Goal: Check status: Check status

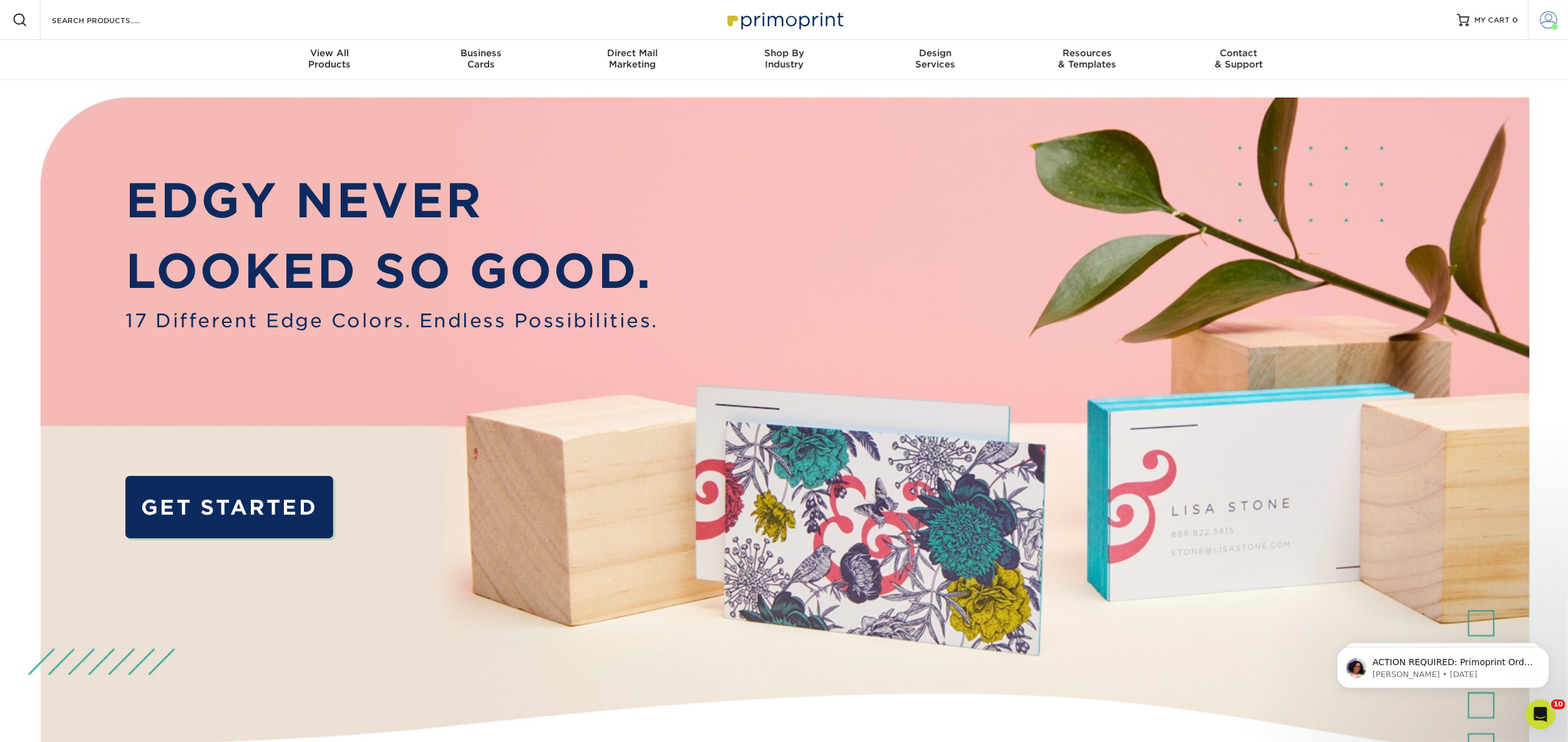
click at [1545, 26] on span at bounding box center [1549, 20] width 18 height 18
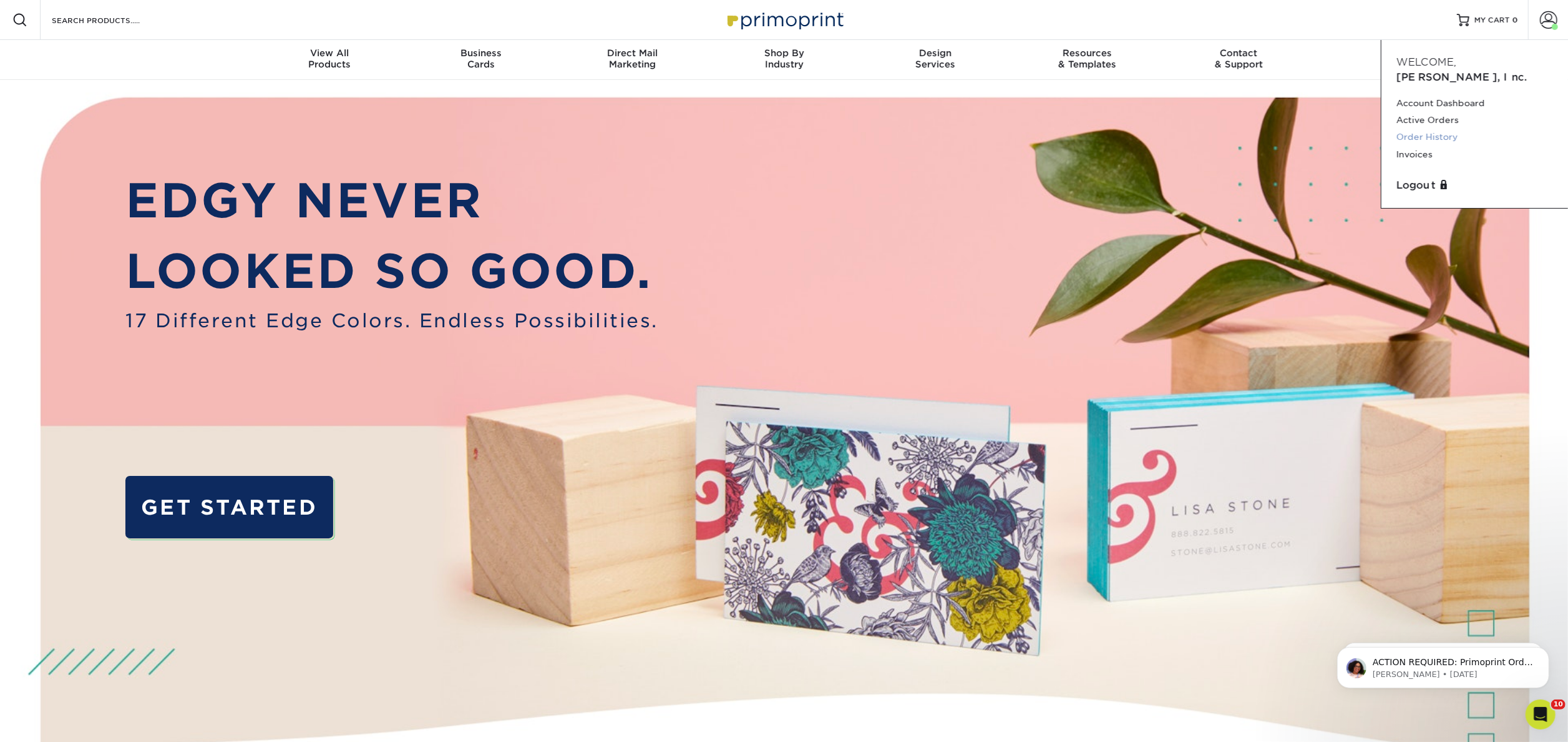
click at [1452, 129] on link "Order History" at bounding box center [1474, 137] width 157 height 17
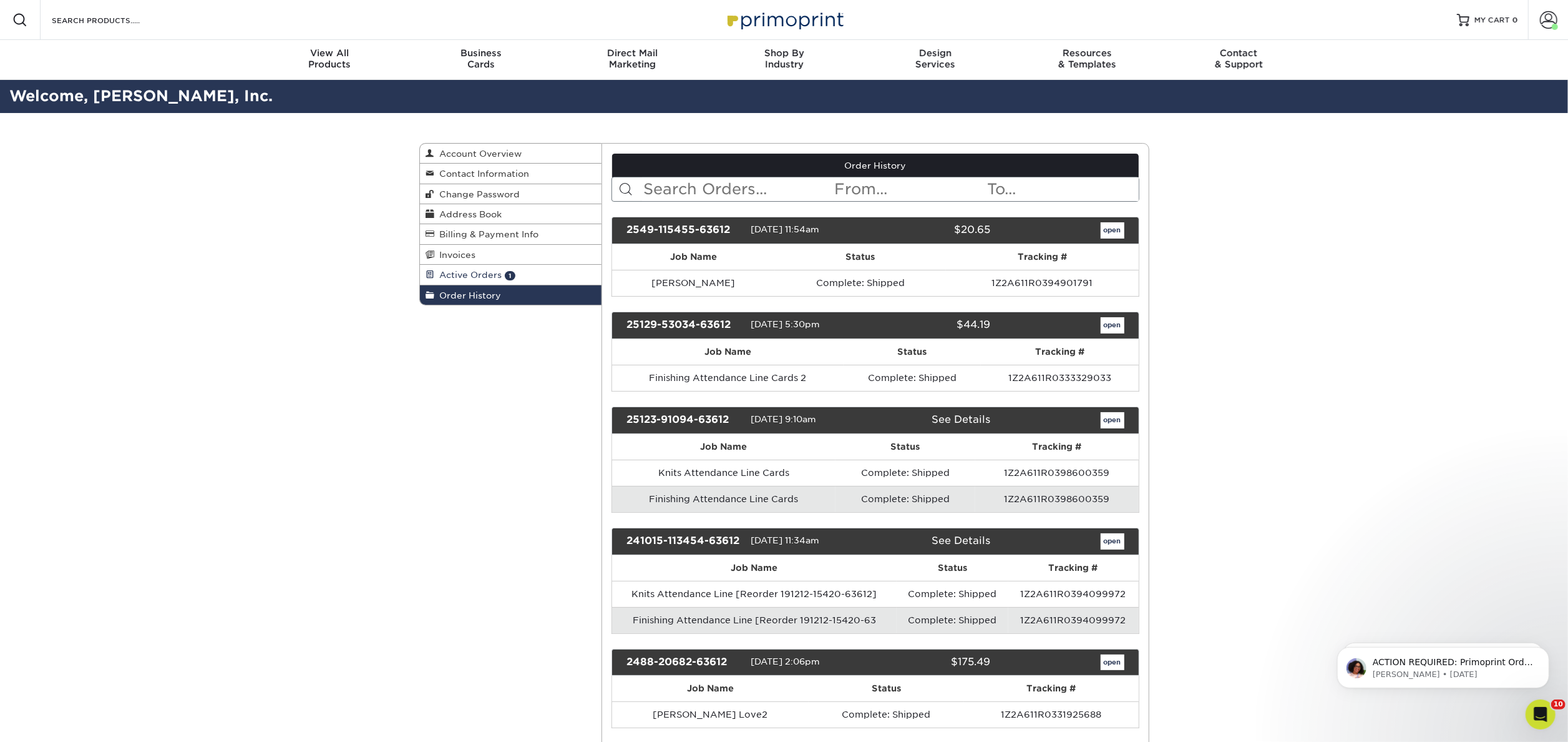
click at [474, 273] on span "Active Orders" at bounding box center [469, 274] width 68 height 10
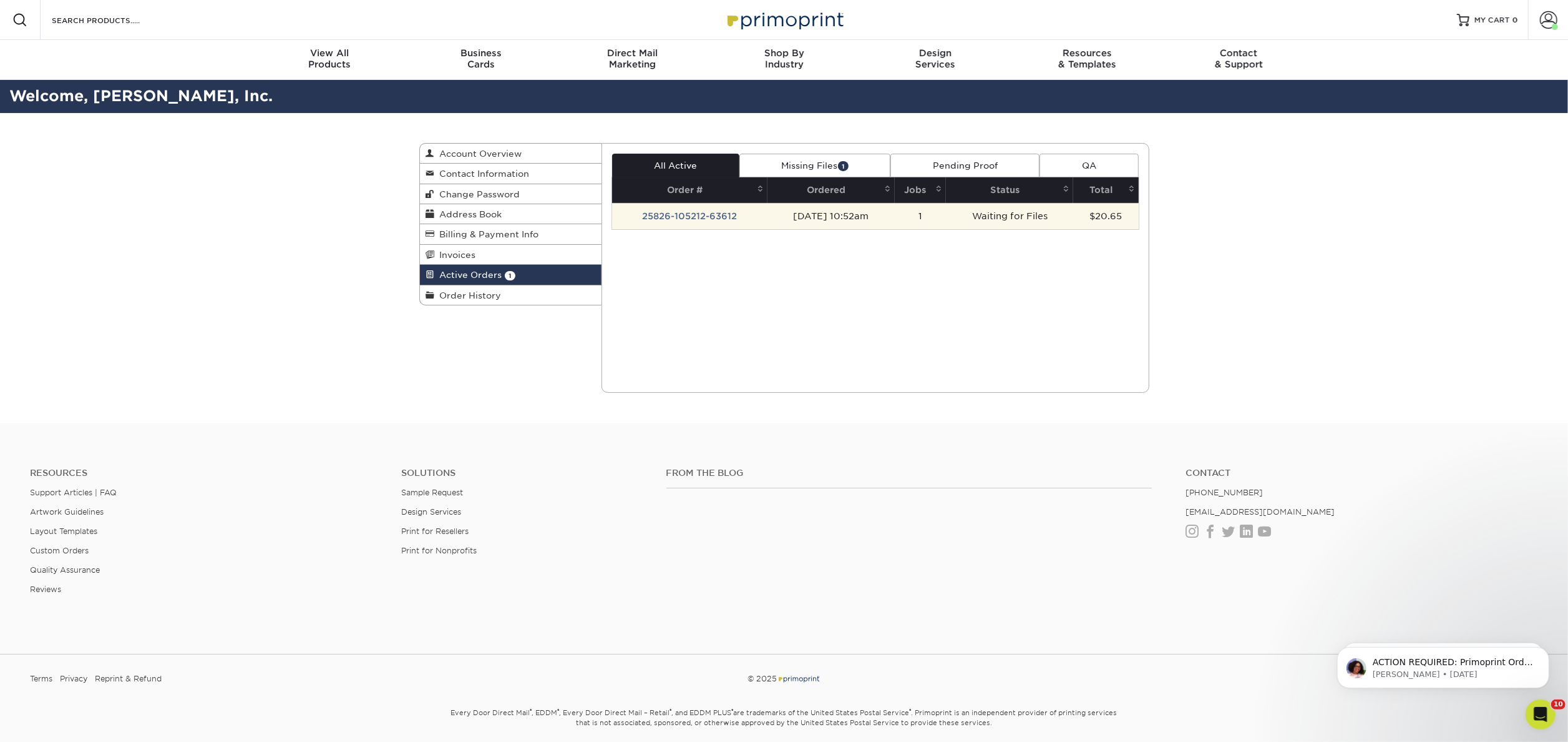
click at [700, 222] on td "25826-105212-63612" at bounding box center [690, 215] width 156 height 26
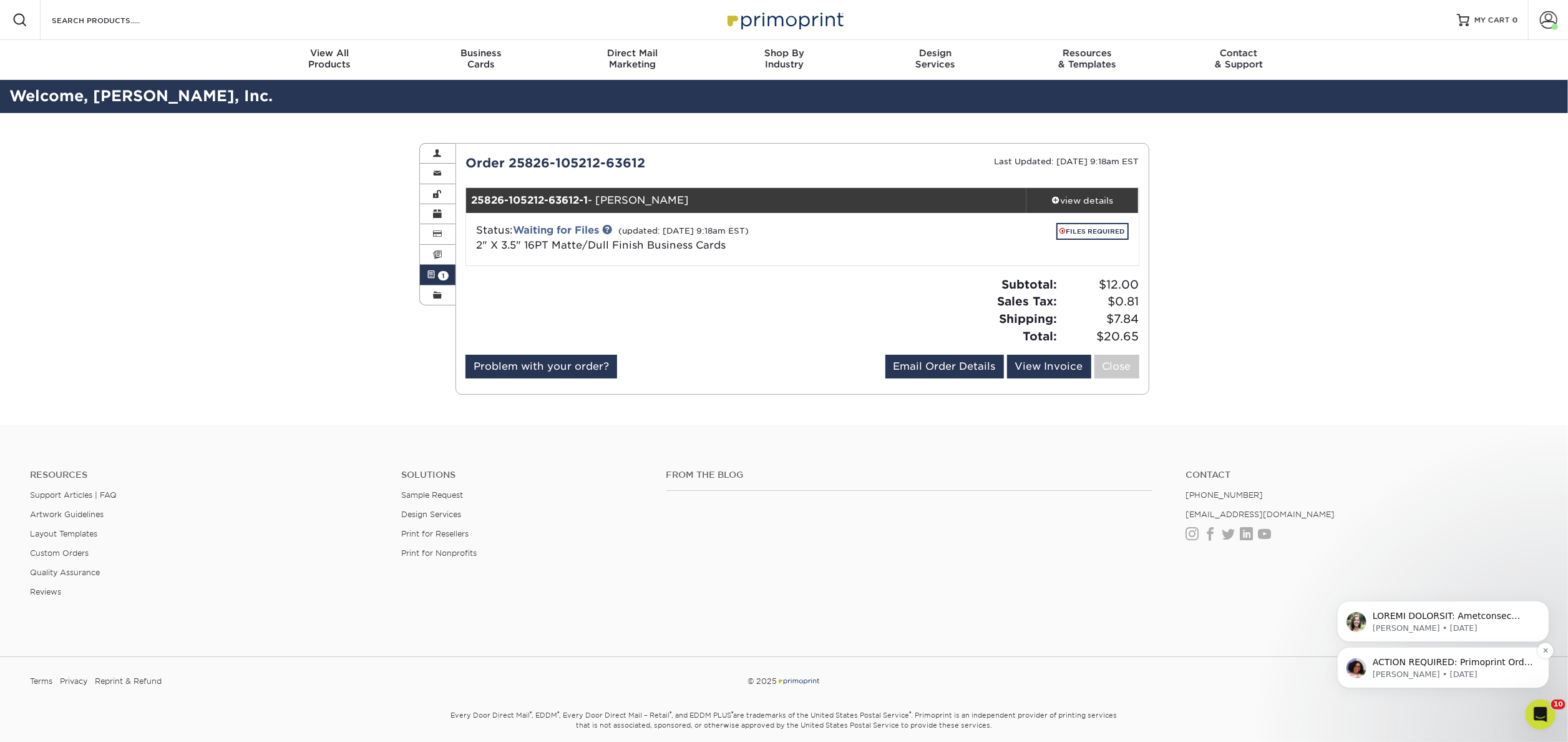
click at [1470, 676] on p "[PERSON_NAME] • [DATE]" at bounding box center [1451, 673] width 160 height 11
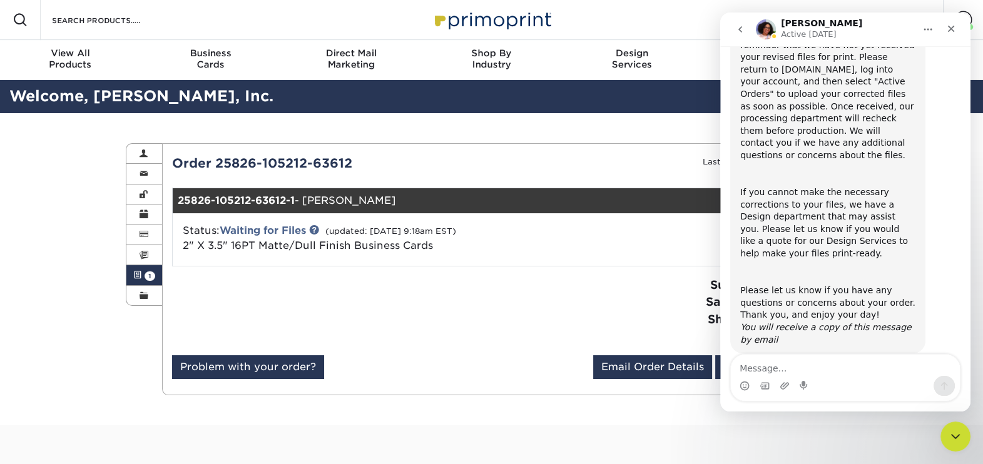
scroll to position [145, 0]
click at [953, 24] on icon "Close" at bounding box center [951, 29] width 10 height 10
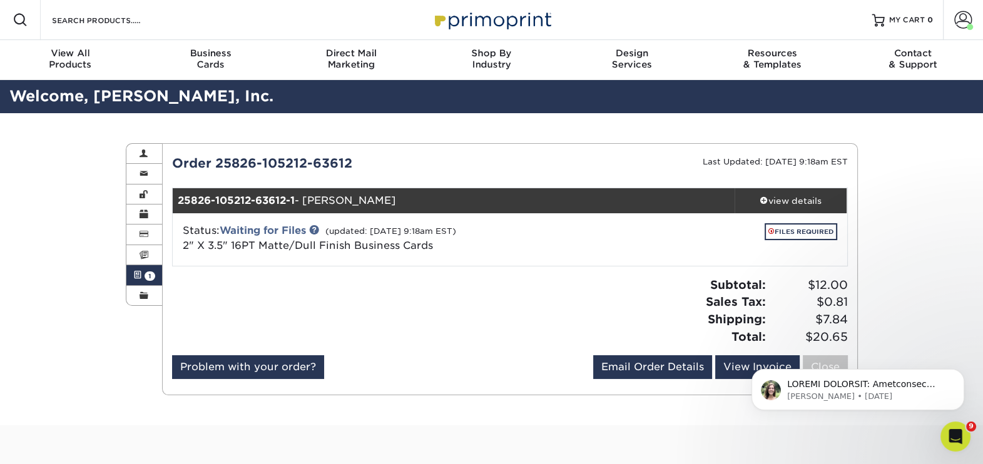
scroll to position [0, 0]
click at [858, 388] on p "Notification stack" at bounding box center [867, 385] width 161 height 13
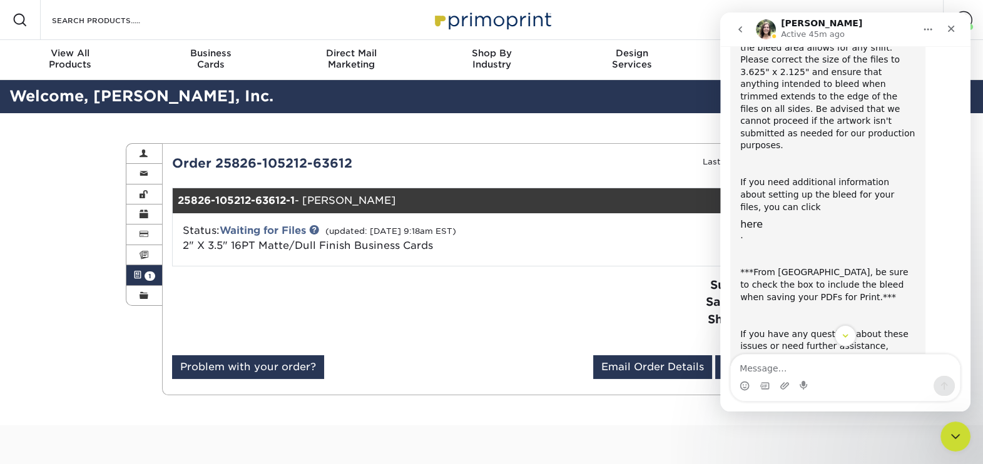
scroll to position [267, 0]
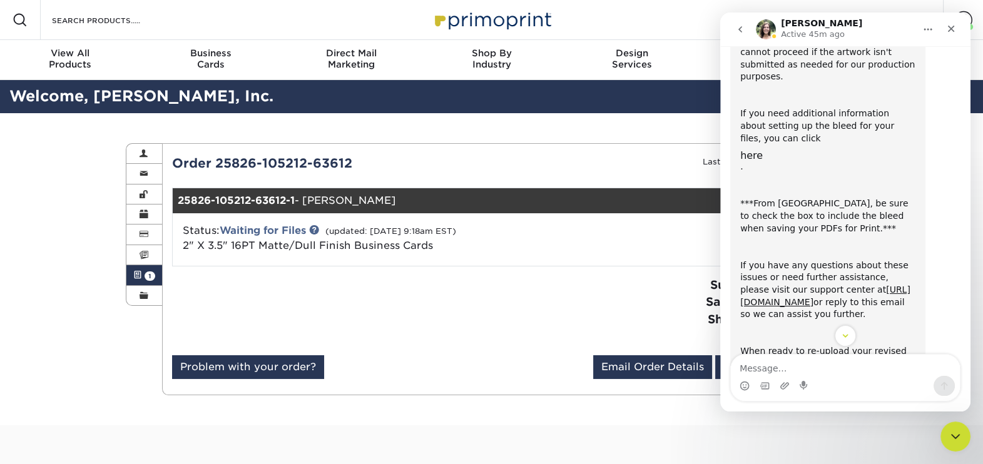
click at [471, 379] on div "Problem with your order? Email Order Details chrackley@culp.com Send View Invoi…" at bounding box center [510, 369] width 676 height 29
click at [951, 31] on icon "Close" at bounding box center [951, 29] width 10 height 10
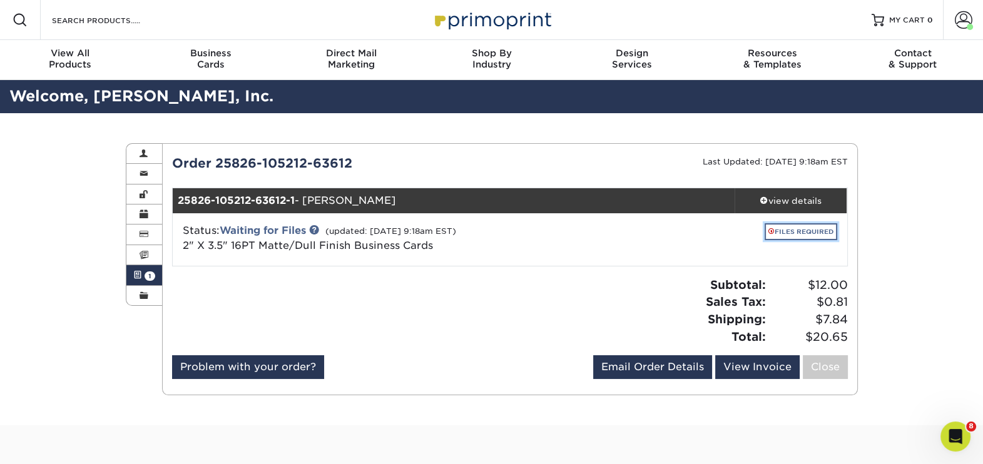
click at [789, 230] on link "FILES REQUIRED" at bounding box center [801, 231] width 73 height 17
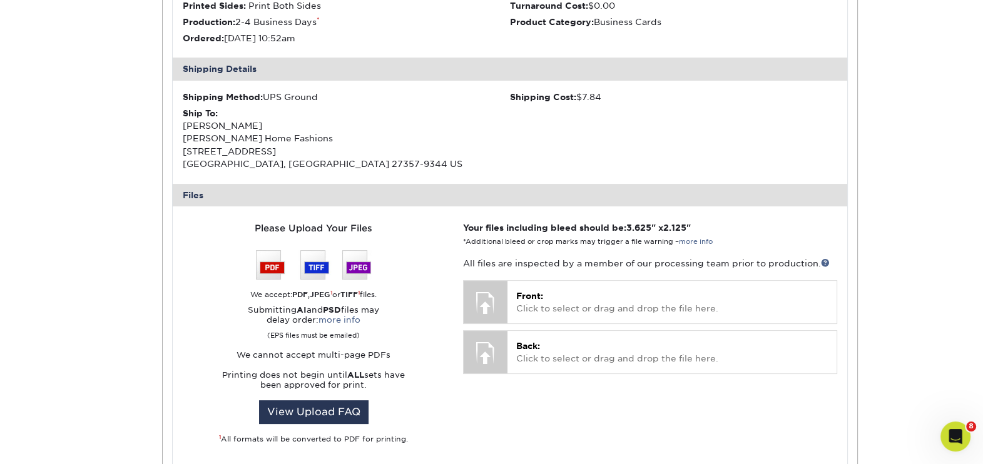
scroll to position [332, 0]
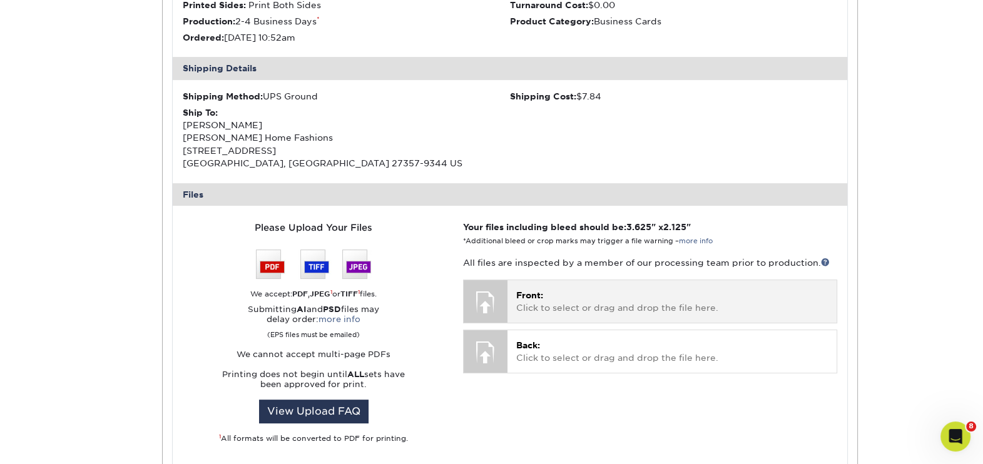
click at [519, 299] on span "Front:" at bounding box center [529, 295] width 27 height 10
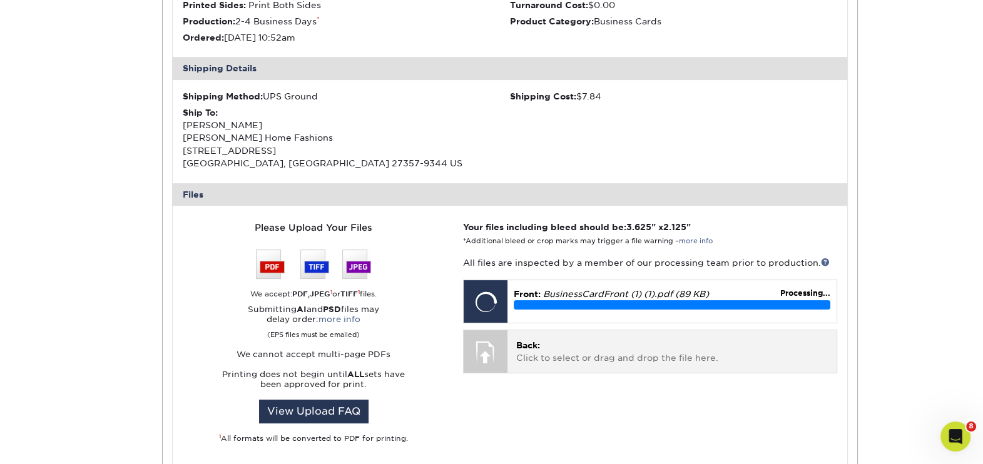
click at [514, 355] on div "Back: Click to select or drag and drop the file here. Choose file" at bounding box center [672, 351] width 329 height 42
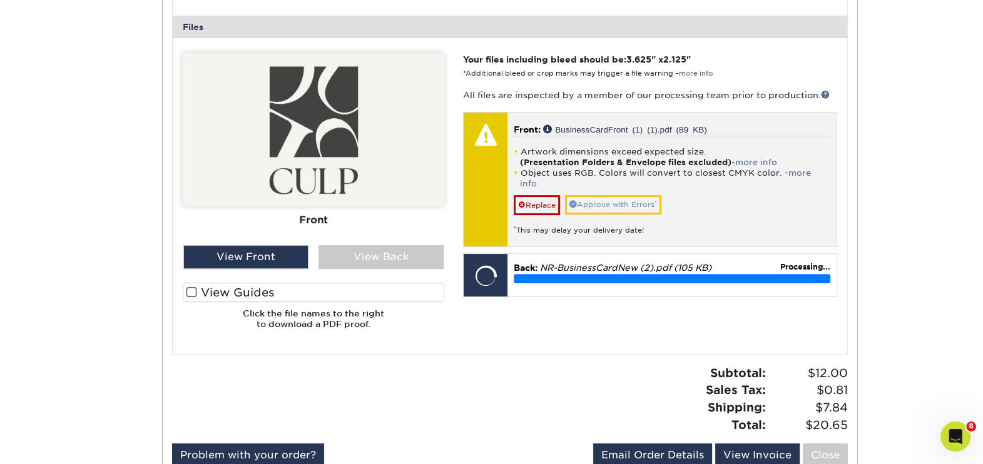
scroll to position [503, 0]
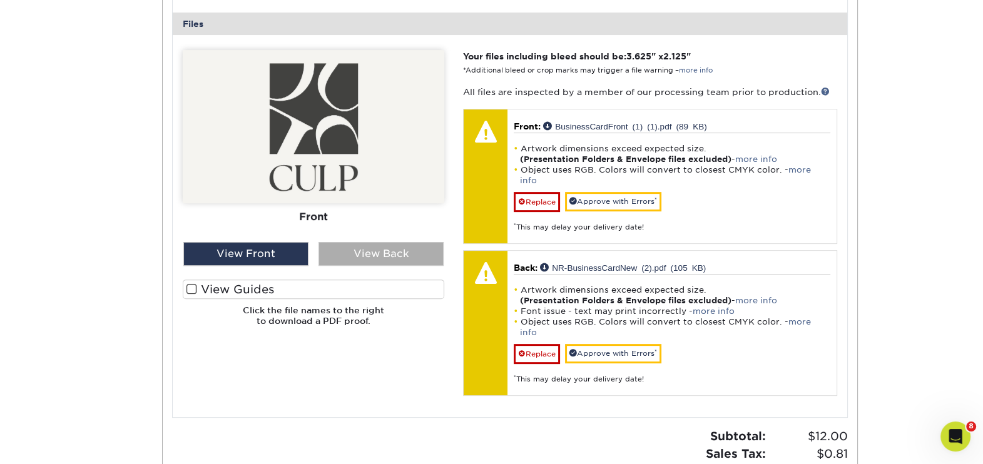
click at [386, 250] on div "View Back" at bounding box center [381, 254] width 125 height 24
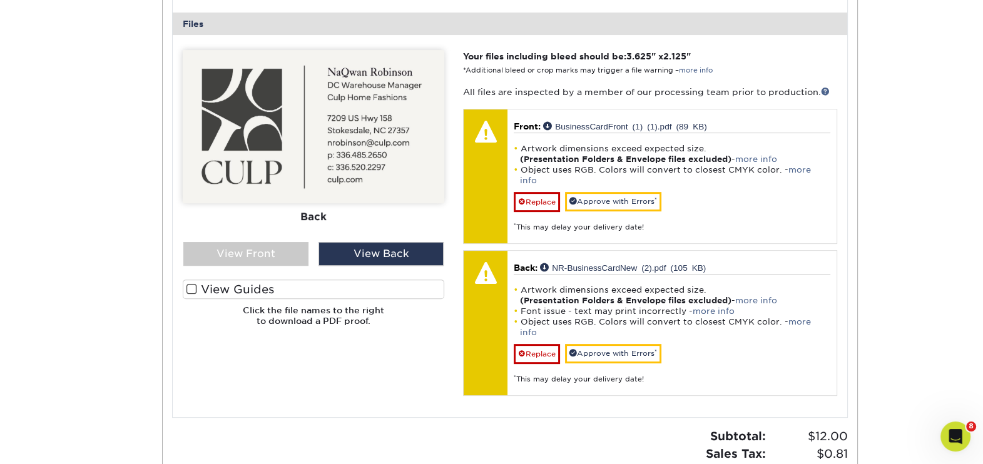
click at [331, 292] on label "View Guides" at bounding box center [314, 289] width 262 height 19
click at [0, 0] on input "View Guides" at bounding box center [0, 0] width 0 height 0
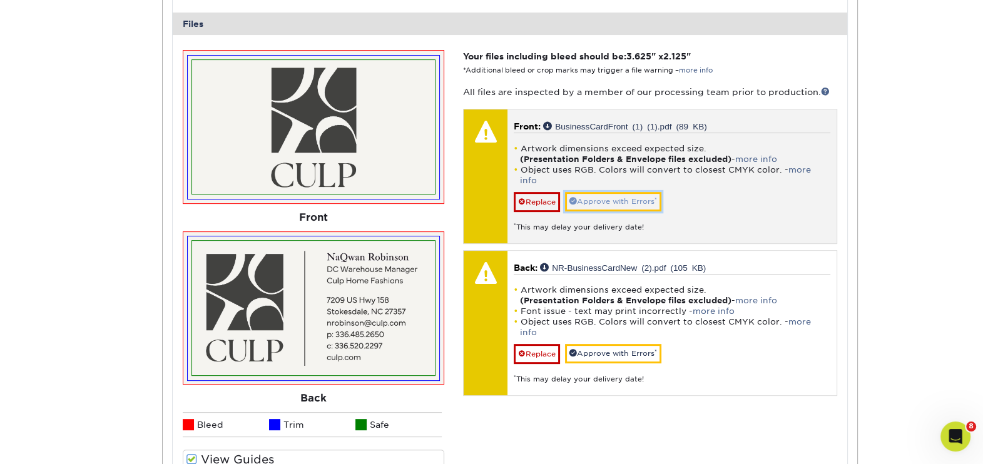
click at [610, 192] on link "Approve with Errors *" at bounding box center [613, 201] width 96 height 19
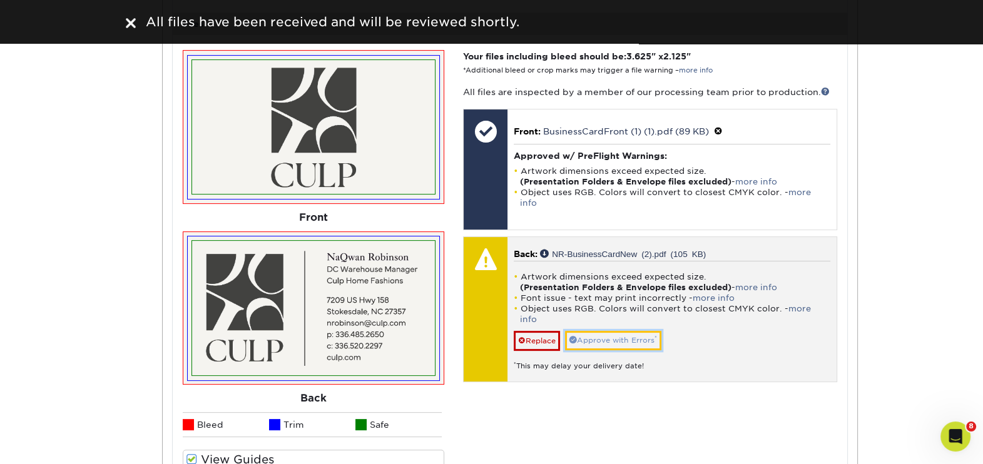
click at [601, 331] on link "Approve with Errors *" at bounding box center [613, 340] width 96 height 19
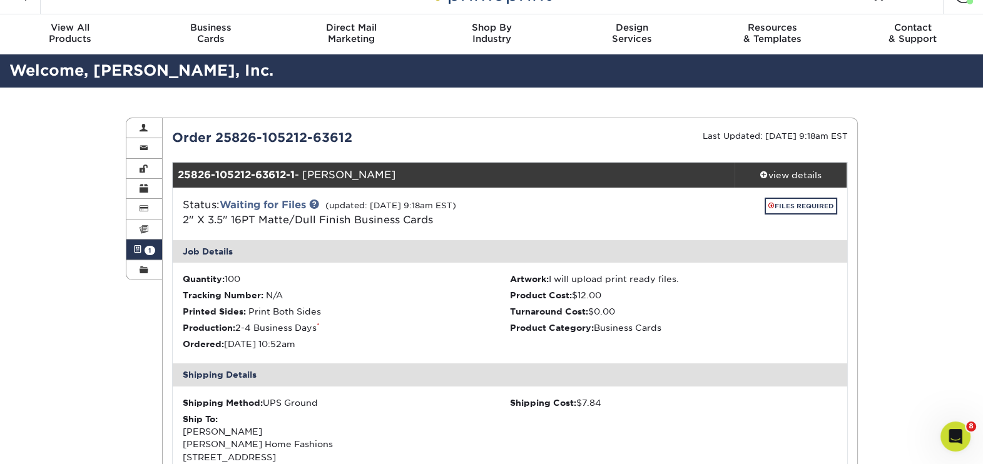
scroll to position [0, 0]
